Goal: Task Accomplishment & Management: Complete application form

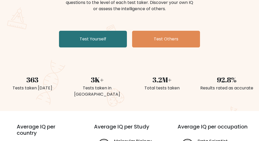
scroll to position [78, 0]
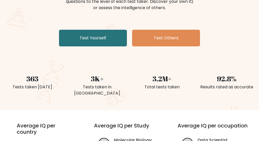
click at [106, 36] on link "Test Yourself" at bounding box center [93, 38] width 68 height 17
click at [116, 39] on link "Test Yourself" at bounding box center [93, 38] width 68 height 17
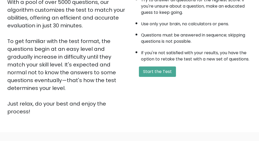
scroll to position [107, 0]
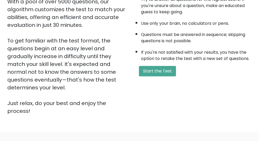
click at [168, 76] on button "Start the Test" at bounding box center [157, 71] width 37 height 10
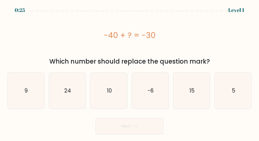
click at [114, 93] on icon "10" at bounding box center [109, 91] width 36 height 36
click at [129, 72] on input "c. 10" at bounding box center [129, 71] width 0 height 1
radio input "true"
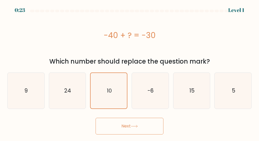
click at [150, 130] on button "Next" at bounding box center [129, 126] width 68 height 17
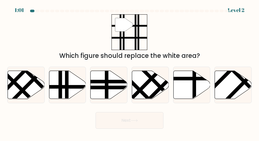
click at [67, 85] on line at bounding box center [67, 100] width 0 height 74
click at [129, 72] on input "b." at bounding box center [129, 71] width 0 height 1
radio input "true"
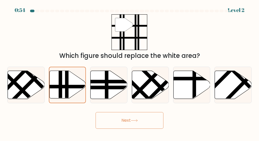
click at [137, 122] on icon at bounding box center [134, 120] width 6 height 2
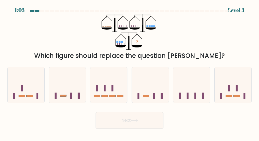
click at [113, 91] on rect at bounding box center [112, 88] width 2 height 6
click at [129, 72] on input "c." at bounding box center [129, 71] width 0 height 1
radio input "true"
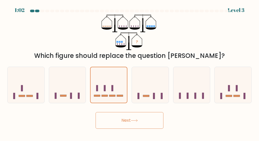
click at [154, 125] on button "Next" at bounding box center [129, 120] width 68 height 17
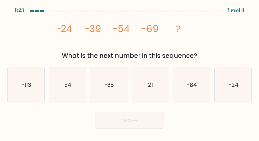
click at [188, 91] on icon "-84" at bounding box center [191, 85] width 36 height 36
click at [130, 72] on input "e. -84" at bounding box center [129, 71] width 0 height 1
radio input "true"
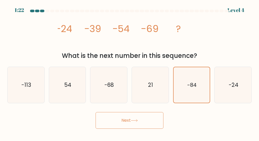
click at [146, 125] on button "Next" at bounding box center [129, 120] width 68 height 17
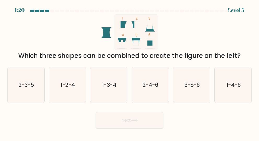
click at [195, 88] on text "3-5-6" at bounding box center [191, 85] width 15 height 8
click at [130, 72] on input "e. 3-5-6" at bounding box center [129, 71] width 0 height 1
radio input "true"
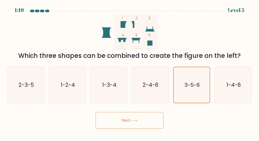
click at [147, 125] on button "Next" at bounding box center [129, 120] width 68 height 17
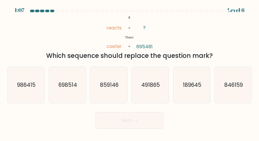
click at [74, 88] on text "698514" at bounding box center [67, 85] width 19 height 8
click at [129, 72] on input "b. 698514" at bounding box center [129, 71] width 0 height 1
radio input "true"
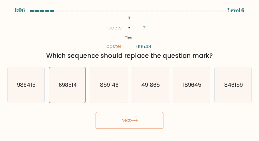
click at [154, 123] on button "Next" at bounding box center [129, 120] width 68 height 17
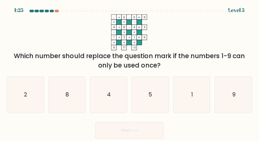
click at [28, 101] on icon "2" at bounding box center [26, 94] width 36 height 36
click at [129, 72] on input "a. 2" at bounding box center [129, 71] width 0 height 1
radio input "true"
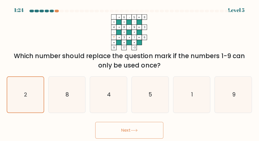
click at [157, 133] on button "Next" at bounding box center [129, 129] width 68 height 17
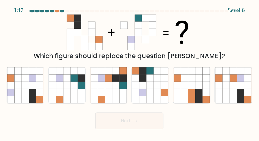
click at [146, 88] on icon at bounding box center [142, 84] width 7 height 7
click at [130, 72] on input "d." at bounding box center [129, 71] width 0 height 1
radio input "true"
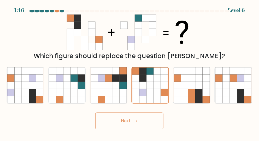
click at [151, 126] on button "Next" at bounding box center [129, 120] width 68 height 17
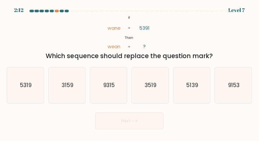
click at [68, 93] on icon "3159" at bounding box center [67, 85] width 36 height 36
click at [129, 72] on input "b. 3159" at bounding box center [129, 71] width 0 height 1
radio input "true"
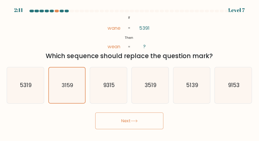
click at [154, 125] on button "Next" at bounding box center [129, 120] width 68 height 17
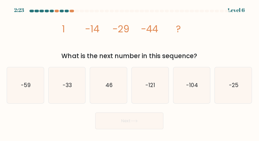
click at [29, 86] on text "-59" at bounding box center [26, 85] width 9 height 8
click at [129, 72] on input "a. -59" at bounding box center [129, 71] width 0 height 1
radio input "true"
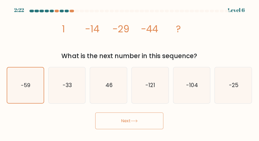
click at [157, 122] on button "Next" at bounding box center [129, 120] width 68 height 17
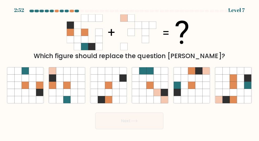
click at [77, 88] on icon at bounding box center [74, 84] width 7 height 7
click at [129, 72] on input "b." at bounding box center [129, 71] width 0 height 1
radio input "true"
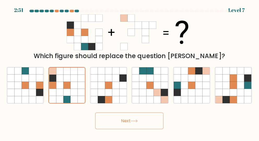
click at [149, 127] on button "Next" at bounding box center [129, 120] width 68 height 17
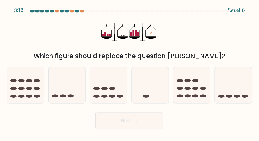
click at [235, 89] on icon at bounding box center [232, 85] width 37 height 30
click at [130, 72] on input "f." at bounding box center [129, 71] width 0 height 1
radio input "true"
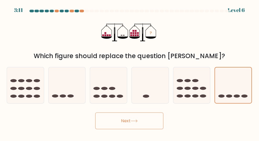
click at [147, 125] on button "Next" at bounding box center [129, 120] width 68 height 17
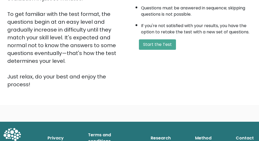
scroll to position [134, 0]
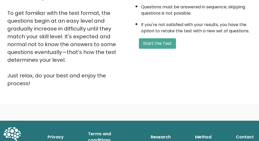
click at [166, 49] on button "Start the Test" at bounding box center [157, 43] width 37 height 10
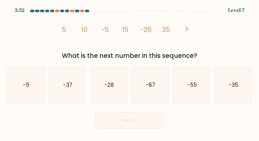
click at [112, 92] on icon "-28" at bounding box center [109, 85] width 36 height 36
click at [129, 72] on input "c. -28" at bounding box center [129, 71] width 0 height 1
radio input "true"
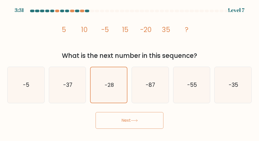
click at [152, 124] on button "Next" at bounding box center [129, 120] width 68 height 17
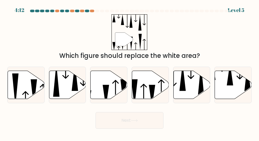
click at [152, 89] on icon at bounding box center [152, 96] width 6 height 22
click at [130, 72] on input "d." at bounding box center [129, 71] width 0 height 1
radio input "true"
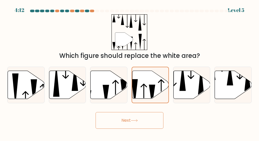
click at [147, 127] on button "Next" at bounding box center [129, 120] width 68 height 17
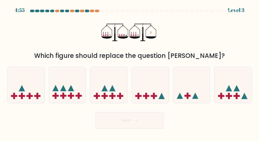
click at [154, 96] on rect at bounding box center [154, 96] width 2 height 6
click at [130, 72] on input "d." at bounding box center [129, 71] width 0 height 1
radio input "true"
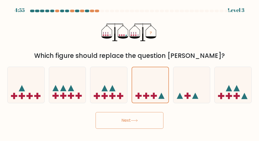
click at [148, 124] on button "Next" at bounding box center [129, 120] width 68 height 17
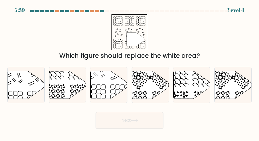
click at [155, 89] on icon at bounding box center [150, 85] width 37 height 28
click at [130, 72] on input "d." at bounding box center [129, 71] width 0 height 1
radio input "true"
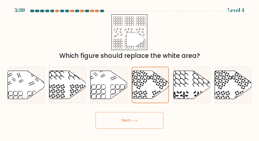
click at [149, 126] on button "Next" at bounding box center [129, 120] width 68 height 17
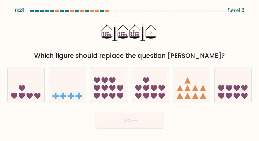
click at [157, 96] on icon at bounding box center [153, 96] width 6 height 6
click at [130, 72] on input "d." at bounding box center [129, 71] width 0 height 1
radio input "true"
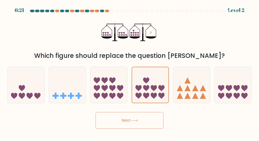
click at [148, 125] on button "Next" at bounding box center [129, 120] width 68 height 17
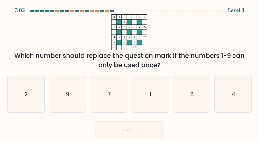
click at [156, 102] on icon "1" at bounding box center [150, 94] width 36 height 36
click at [130, 72] on input "d. 1" at bounding box center [129, 71] width 0 height 1
radio input "true"
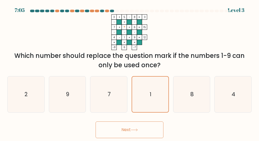
click at [152, 130] on button "Next" at bounding box center [129, 129] width 68 height 17
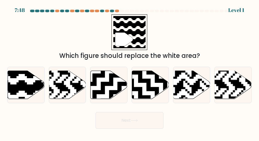
click at [158, 90] on icon at bounding box center [150, 85] width 37 height 28
click at [130, 72] on input "d." at bounding box center [129, 71] width 0 height 1
radio input "true"
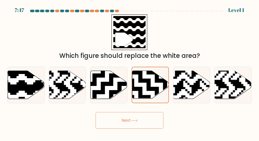
click at [149, 127] on button "Next" at bounding box center [129, 120] width 68 height 17
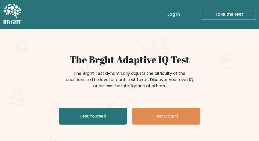
click at [104, 119] on link "Test Yourself" at bounding box center [93, 116] width 68 height 17
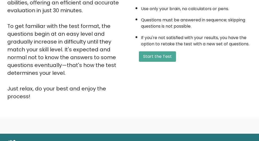
scroll to position [134, 0]
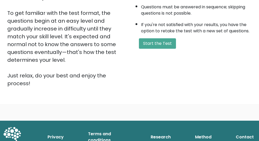
click at [165, 49] on button "Start the Test" at bounding box center [157, 43] width 37 height 10
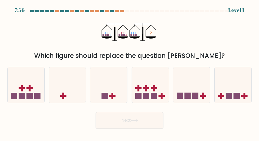
click at [156, 96] on rect at bounding box center [153, 96] width 6 height 6
click at [130, 72] on input "d." at bounding box center [129, 71] width 0 height 1
radio input "true"
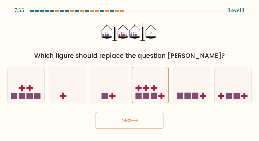
click at [152, 125] on button "Next" at bounding box center [129, 120] width 68 height 17
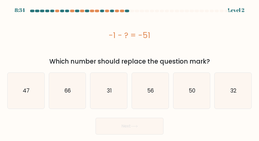
click at [157, 93] on icon "56" at bounding box center [150, 91] width 36 height 36
click at [130, 72] on input "d. 56" at bounding box center [129, 71] width 0 height 1
radio input "true"
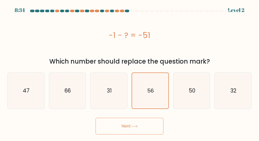
click at [147, 125] on button "Next" at bounding box center [129, 126] width 68 height 17
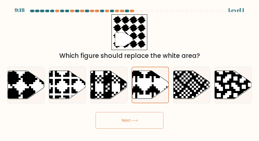
click at [148, 122] on button "Next" at bounding box center [129, 120] width 68 height 17
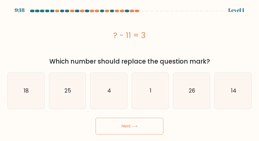
click at [155, 91] on icon "1" at bounding box center [150, 91] width 36 height 36
click at [130, 72] on input "d. 1" at bounding box center [129, 71] width 0 height 1
radio input "true"
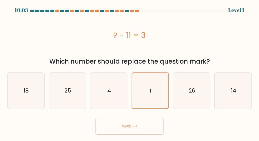
click at [149, 123] on button "Next" at bounding box center [129, 126] width 68 height 17
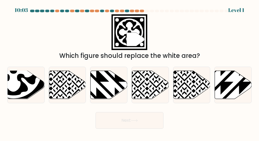
click at [160, 88] on icon at bounding box center [150, 85] width 37 height 28
click at [130, 72] on input "d." at bounding box center [129, 71] width 0 height 1
radio input "true"
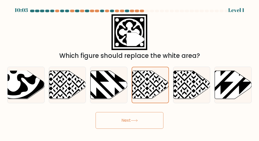
click at [151, 124] on button "Next" at bounding box center [129, 120] width 68 height 17
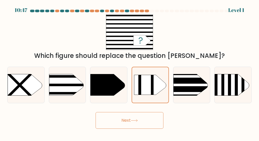
click at [150, 126] on button "Next" at bounding box center [129, 120] width 68 height 17
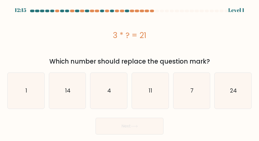
click at [156, 84] on icon "11" at bounding box center [150, 91] width 36 height 36
click at [130, 72] on input "d. 11" at bounding box center [129, 71] width 0 height 1
radio input "true"
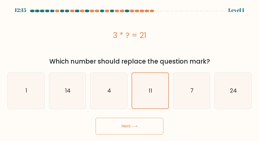
click at [148, 126] on button "Next" at bounding box center [129, 126] width 68 height 17
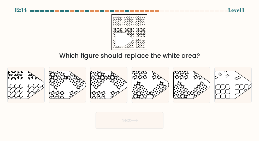
click at [154, 90] on icon at bounding box center [150, 85] width 37 height 28
click at [130, 72] on input "d." at bounding box center [129, 71] width 0 height 1
radio input "true"
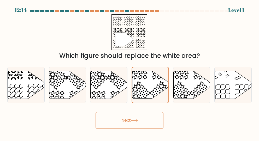
click at [149, 120] on button "Next" at bounding box center [129, 120] width 68 height 17
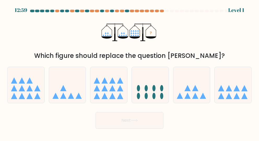
click at [155, 88] on ellipse at bounding box center [153, 88] width 3 height 6
click at [130, 72] on input "d." at bounding box center [129, 71] width 0 height 1
radio input "true"
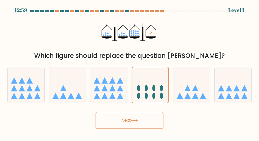
click at [148, 124] on button "Next" at bounding box center [129, 120] width 68 height 17
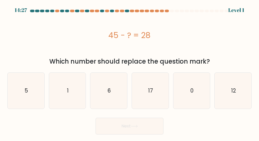
click at [153, 92] on icon "17" at bounding box center [150, 91] width 36 height 36
click at [130, 72] on input "d. 17" at bounding box center [129, 71] width 0 height 1
radio input "true"
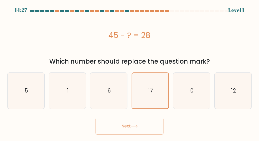
click at [148, 123] on button "Next" at bounding box center [129, 126] width 68 height 17
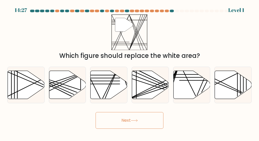
click at [155, 89] on icon at bounding box center [150, 85] width 37 height 28
click at [130, 72] on input "d." at bounding box center [129, 71] width 0 height 1
radio input "true"
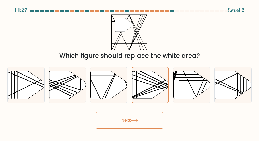
click at [149, 124] on button "Next" at bounding box center [129, 120] width 68 height 17
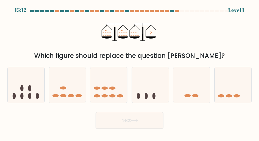
click at [153, 89] on icon at bounding box center [150, 85] width 37 height 30
click at [130, 72] on input "d." at bounding box center [129, 71] width 0 height 1
radio input "true"
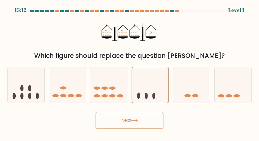
click at [148, 123] on button "Next" at bounding box center [129, 120] width 68 height 17
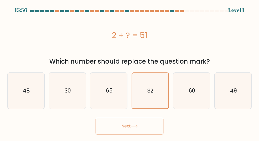
click at [150, 121] on button "Next" at bounding box center [129, 126] width 68 height 17
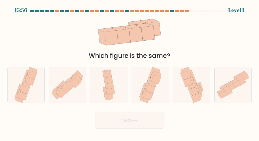
click at [156, 88] on icon at bounding box center [150, 85] width 24 height 36
click at [130, 72] on input "d." at bounding box center [129, 71] width 0 height 1
radio input "true"
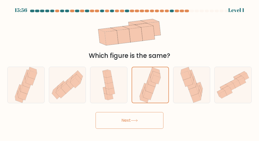
click at [149, 126] on button "Next" at bounding box center [129, 120] width 68 height 17
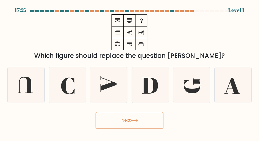
click at [154, 87] on icon at bounding box center [150, 86] width 16 height 16
click at [130, 72] on input "d." at bounding box center [129, 71] width 0 height 1
radio input "true"
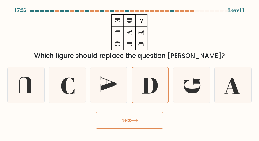
click at [149, 125] on button "Next" at bounding box center [129, 120] width 68 height 17
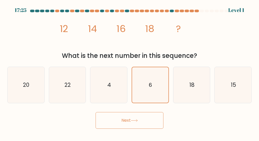
click at [148, 126] on button "Next" at bounding box center [129, 120] width 68 height 17
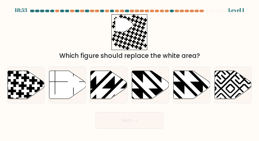
click at [152, 96] on icon at bounding box center [150, 85] width 37 height 28
click at [130, 72] on input "d." at bounding box center [129, 71] width 0 height 1
radio input "true"
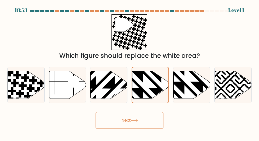
click at [146, 128] on button "Next" at bounding box center [129, 120] width 68 height 17
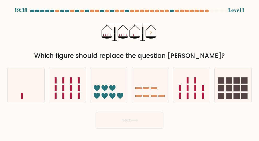
click at [156, 89] on rect at bounding box center [153, 88] width 6 height 2
click at [130, 72] on input "d." at bounding box center [129, 71] width 0 height 1
radio input "true"
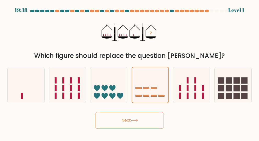
click at [148, 125] on button "Next" at bounding box center [129, 120] width 68 height 17
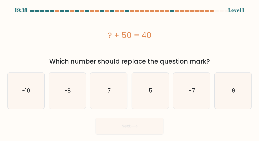
click at [153, 93] on icon "5" at bounding box center [150, 91] width 36 height 36
click at [130, 72] on input "d. 5" at bounding box center [129, 71] width 0 height 1
radio input "true"
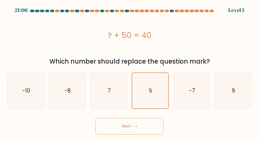
click at [149, 125] on button "Next" at bounding box center [129, 126] width 68 height 17
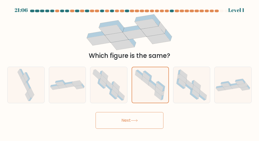
click at [149, 125] on button "Next" at bounding box center [129, 120] width 68 height 17
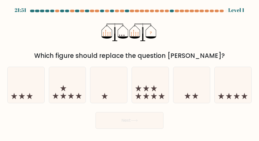
click at [154, 91] on icon at bounding box center [153, 88] width 6 height 6
click at [130, 72] on input "d." at bounding box center [129, 71] width 0 height 1
radio input "true"
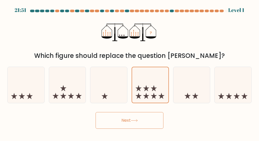
click at [148, 126] on button "Next" at bounding box center [129, 120] width 68 height 17
click at [152, 91] on icon at bounding box center [153, 88] width 6 height 6
click at [130, 72] on input "d." at bounding box center [129, 71] width 0 height 1
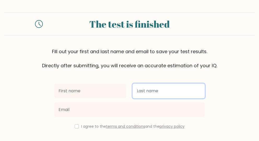
click at [151, 93] on input "text" at bounding box center [168, 91] width 72 height 15
